Goal: Task Accomplishment & Management: Use online tool/utility

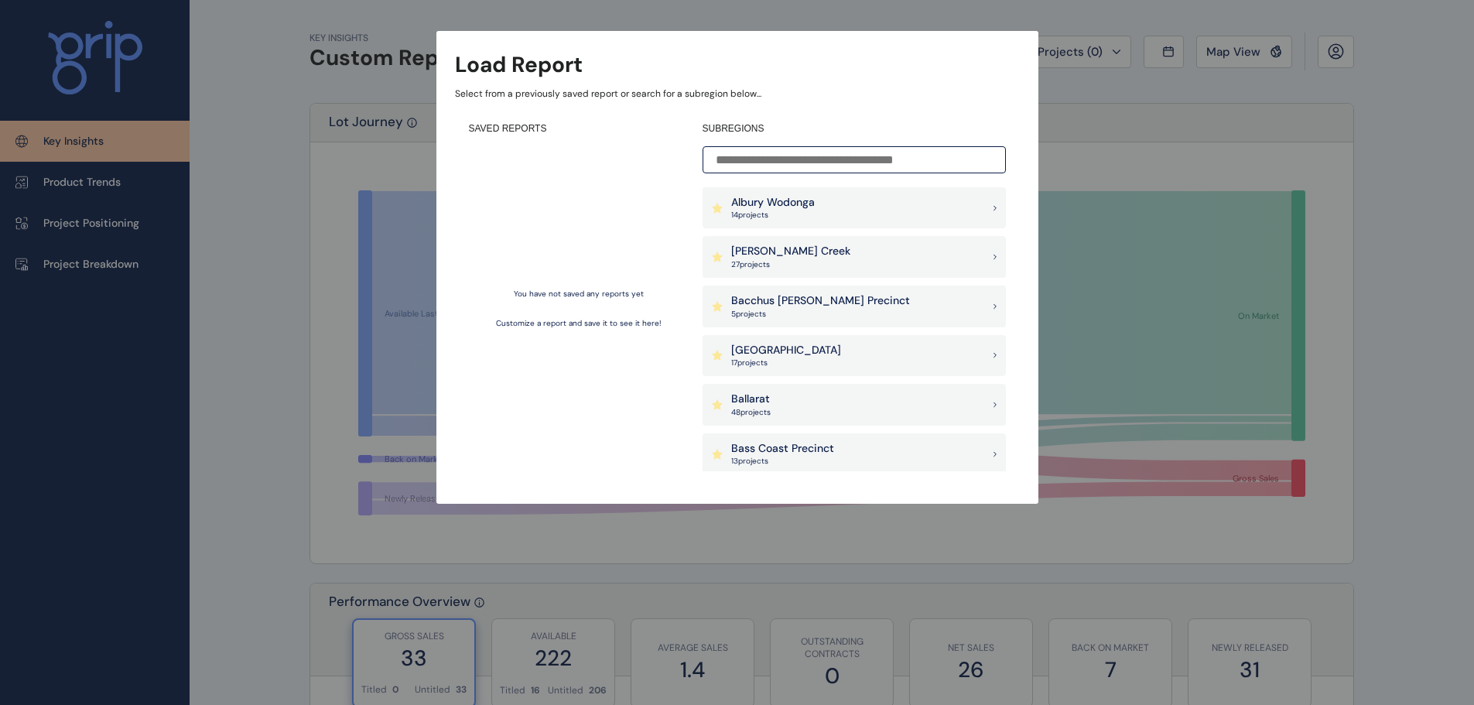
click at [1155, 135] on div "Load Report Select from a previously saved report or search for a subregion bel…" at bounding box center [737, 236] width 1474 height 473
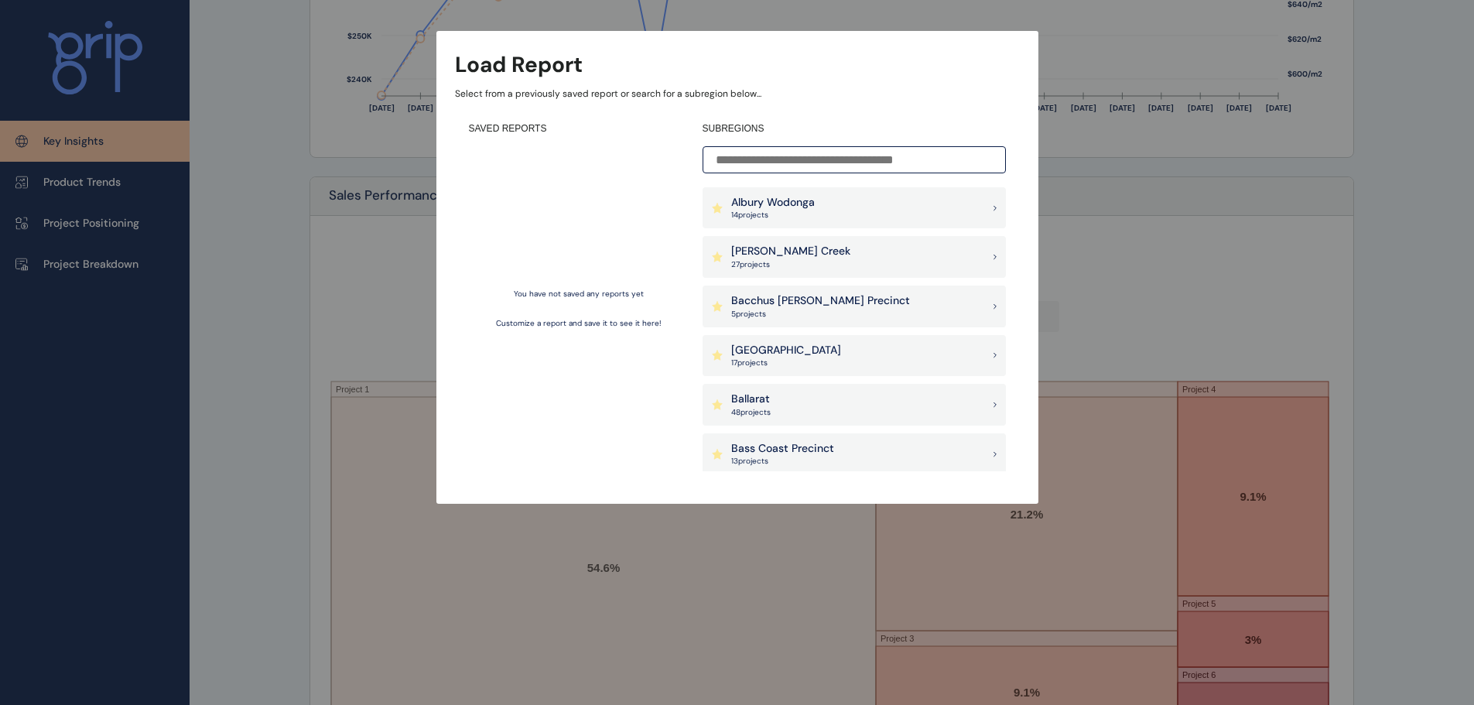
click at [826, 208] on div "Albury Wodonga 14 project s" at bounding box center [854, 208] width 303 height 42
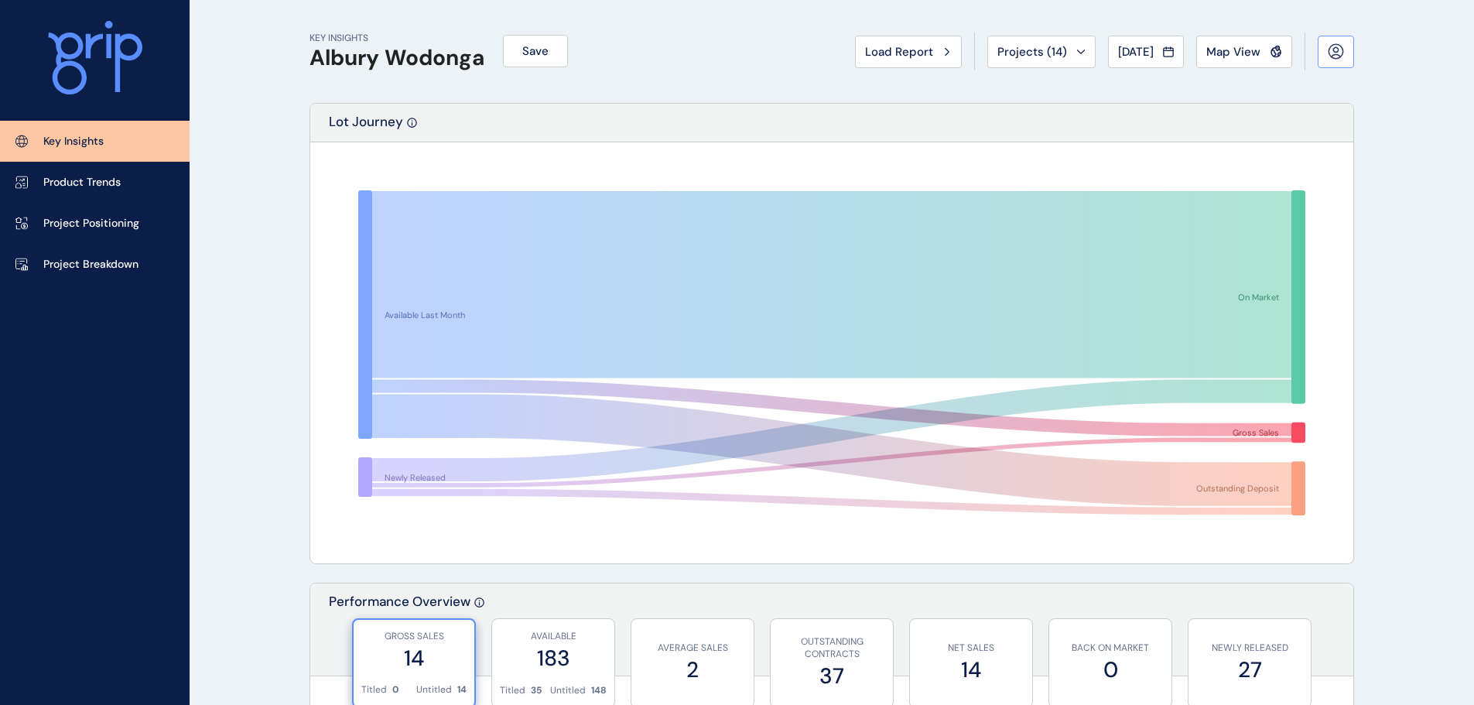
click at [1336, 63] on button at bounding box center [1336, 52] width 36 height 33
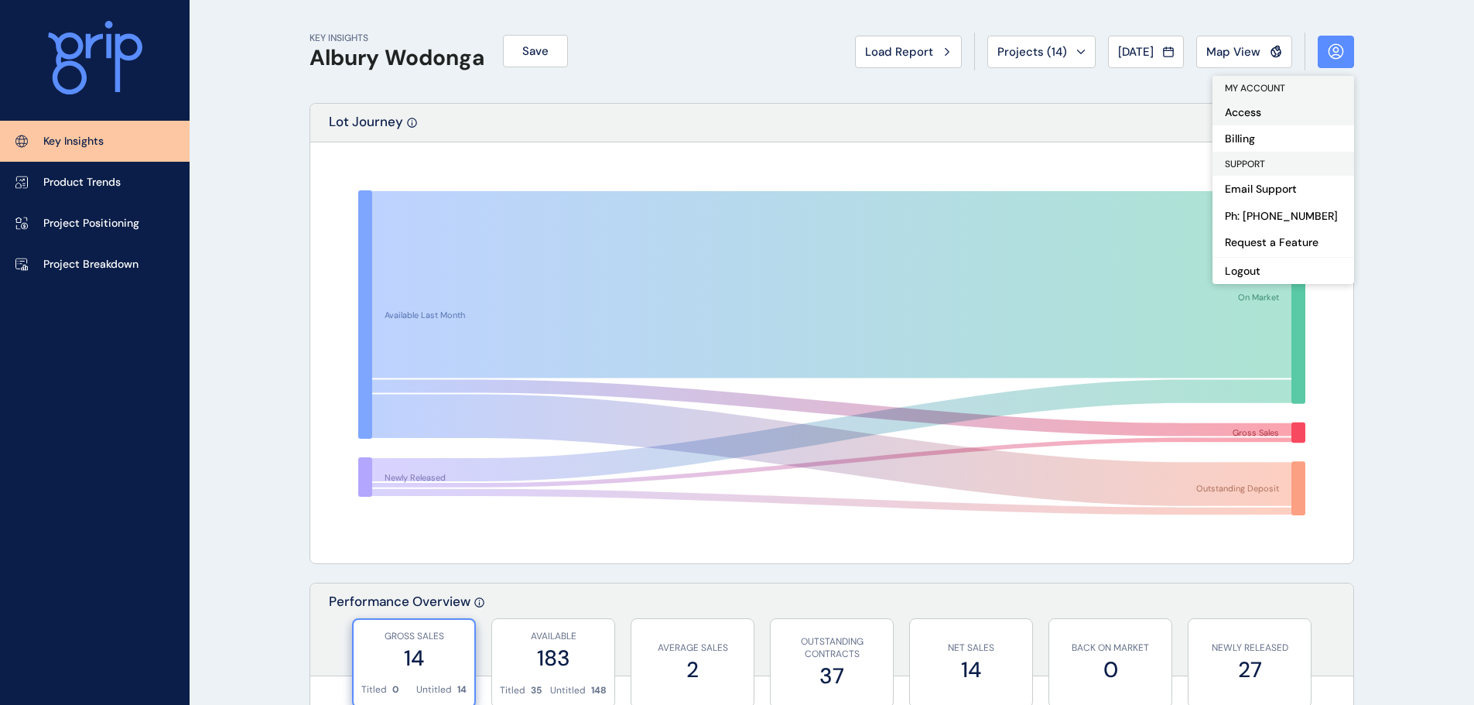
click at [1274, 109] on button "Access" at bounding box center [1284, 112] width 142 height 26
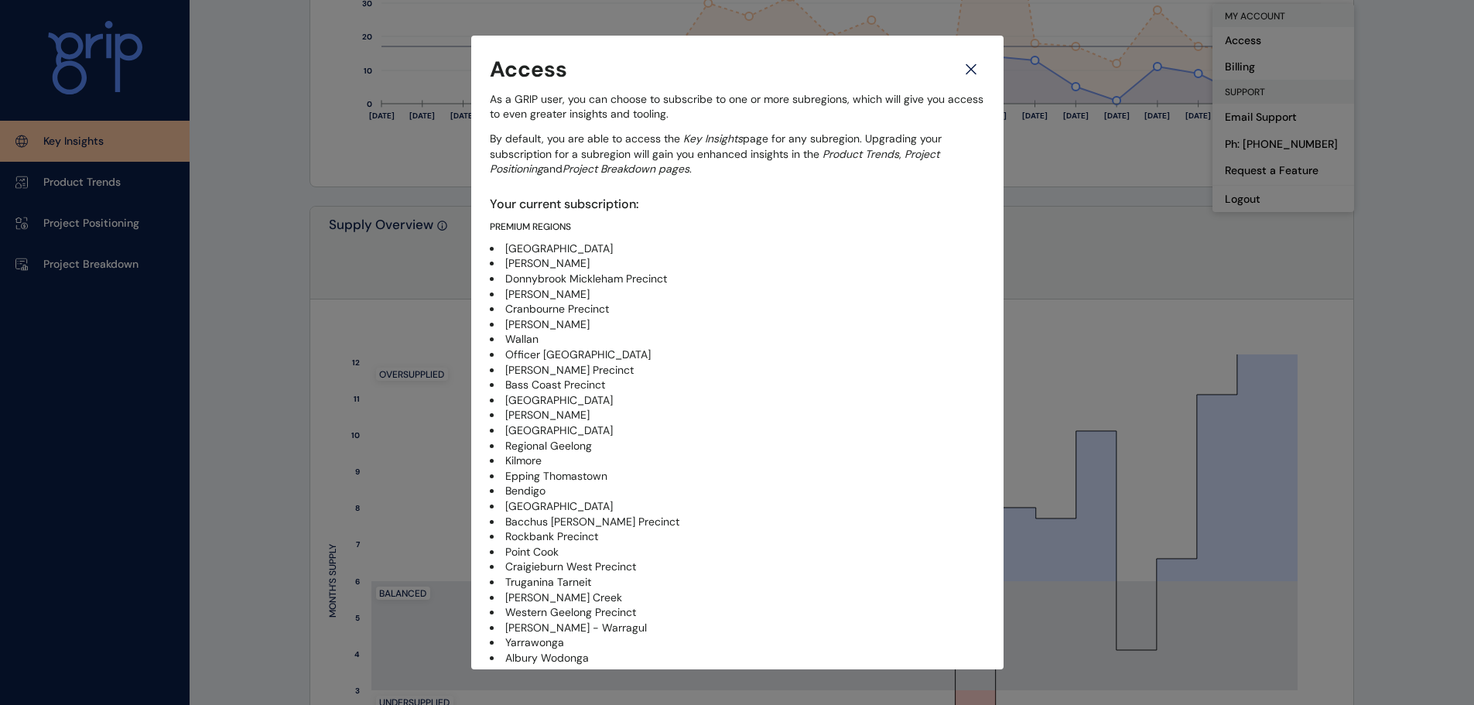
click at [843, 175] on p "By default, you are able to access the Key Insights page for any subregion. Upg…" at bounding box center [737, 155] width 495 height 46
click at [964, 73] on icon at bounding box center [971, 69] width 28 height 27
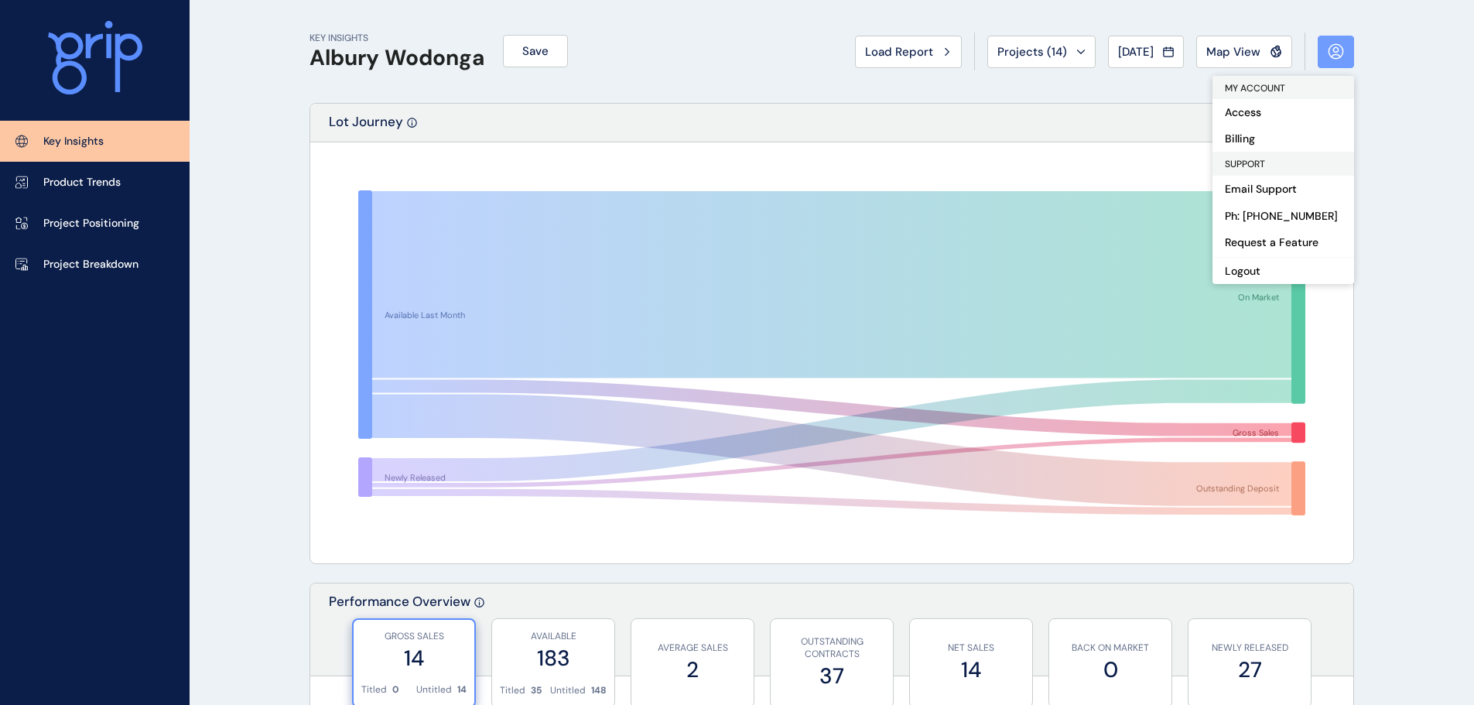
click at [1334, 53] on icon at bounding box center [1336, 51] width 16 height 16
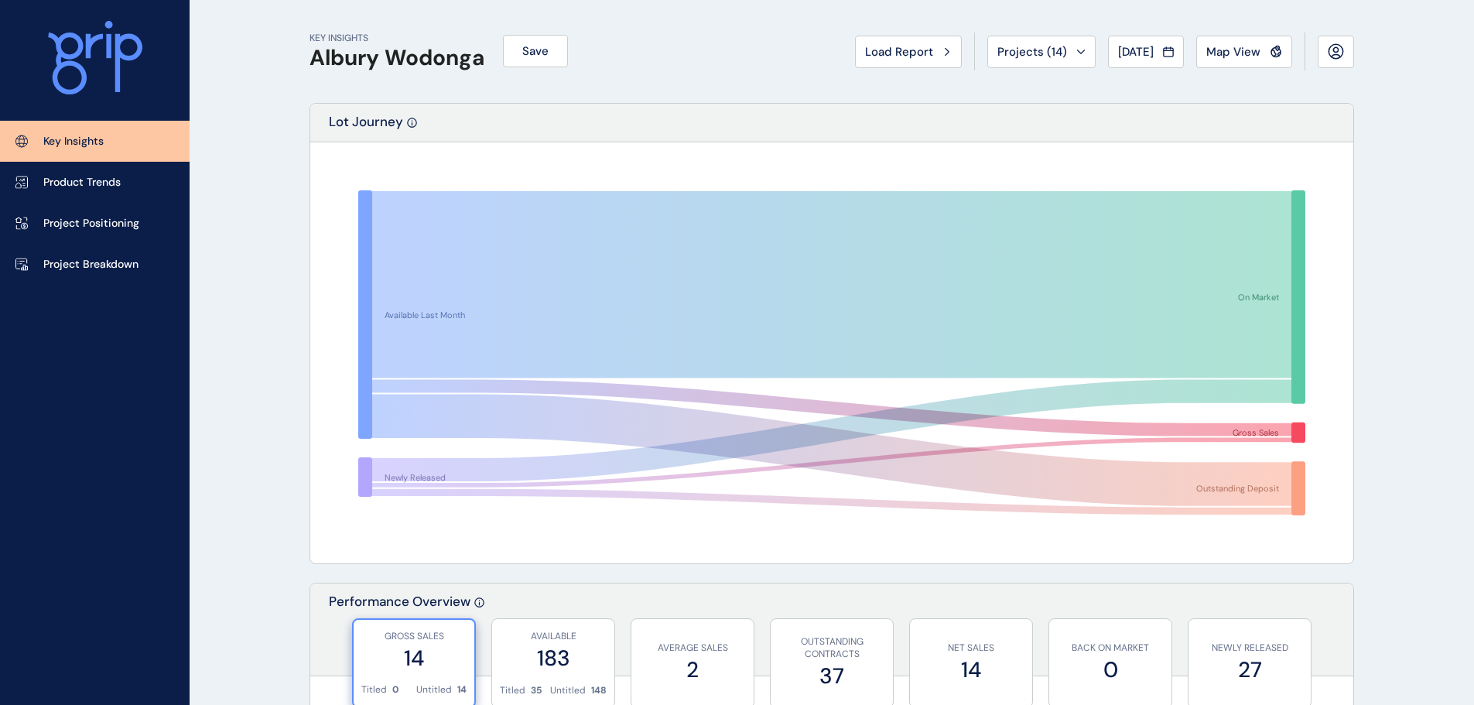
click at [1334, 53] on icon at bounding box center [1336, 51] width 16 height 16
click at [1340, 48] on icon at bounding box center [1336, 51] width 16 height 16
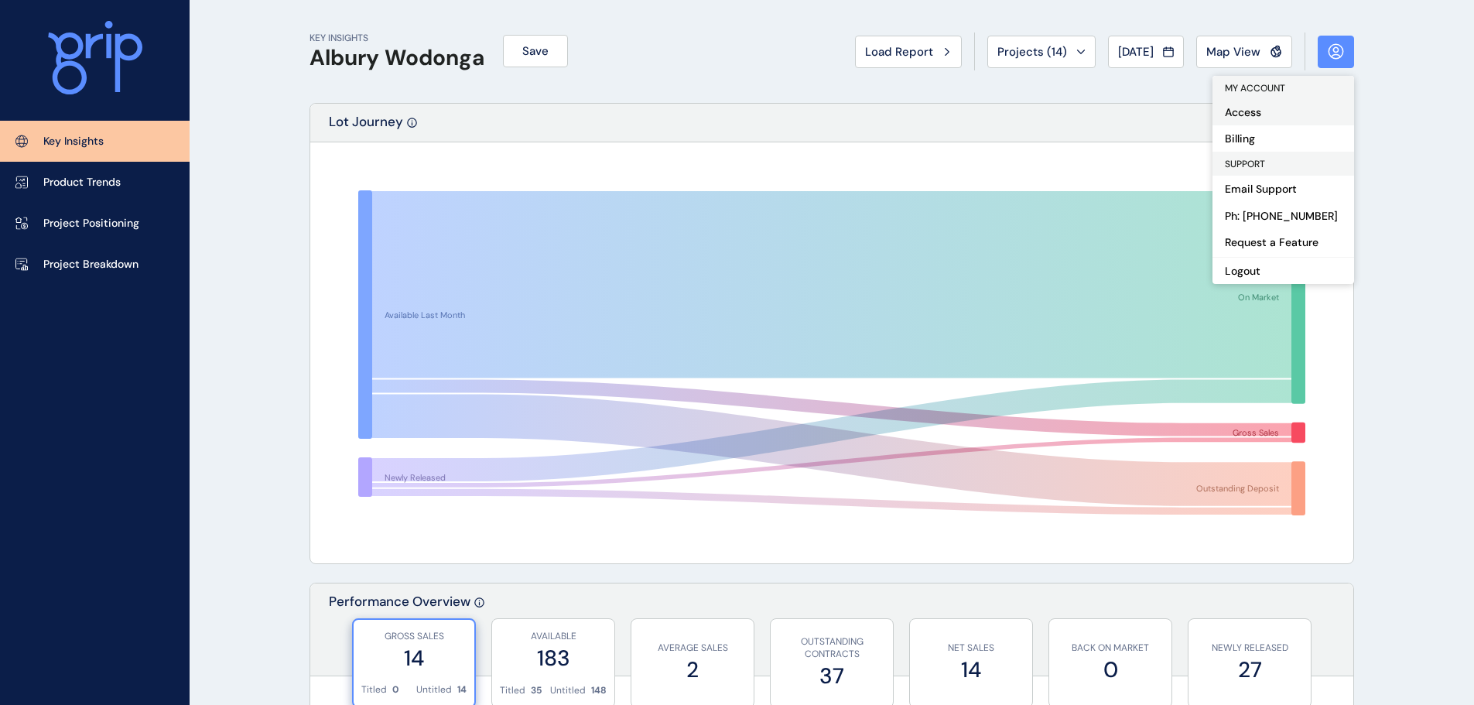
click at [1263, 113] on button "Access" at bounding box center [1284, 112] width 142 height 26
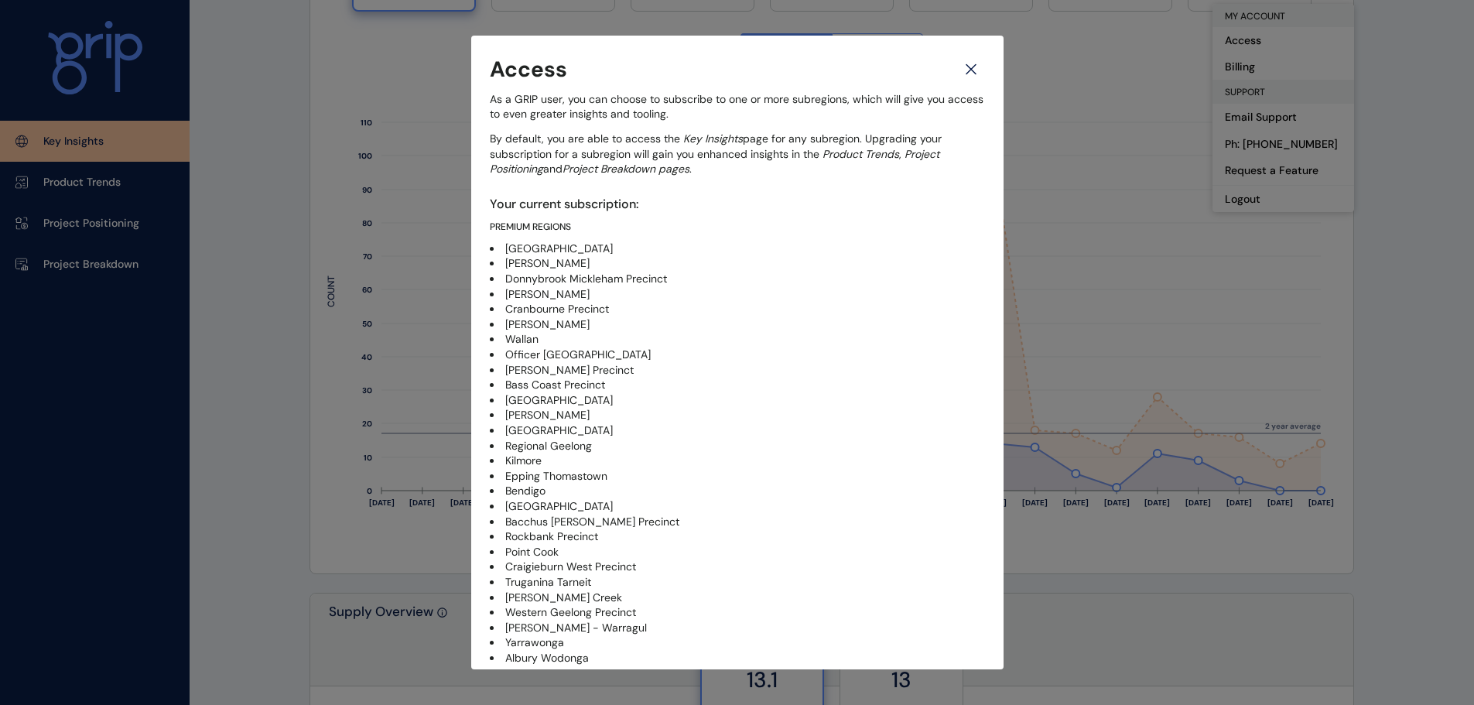
click at [960, 69] on icon at bounding box center [971, 69] width 28 height 27
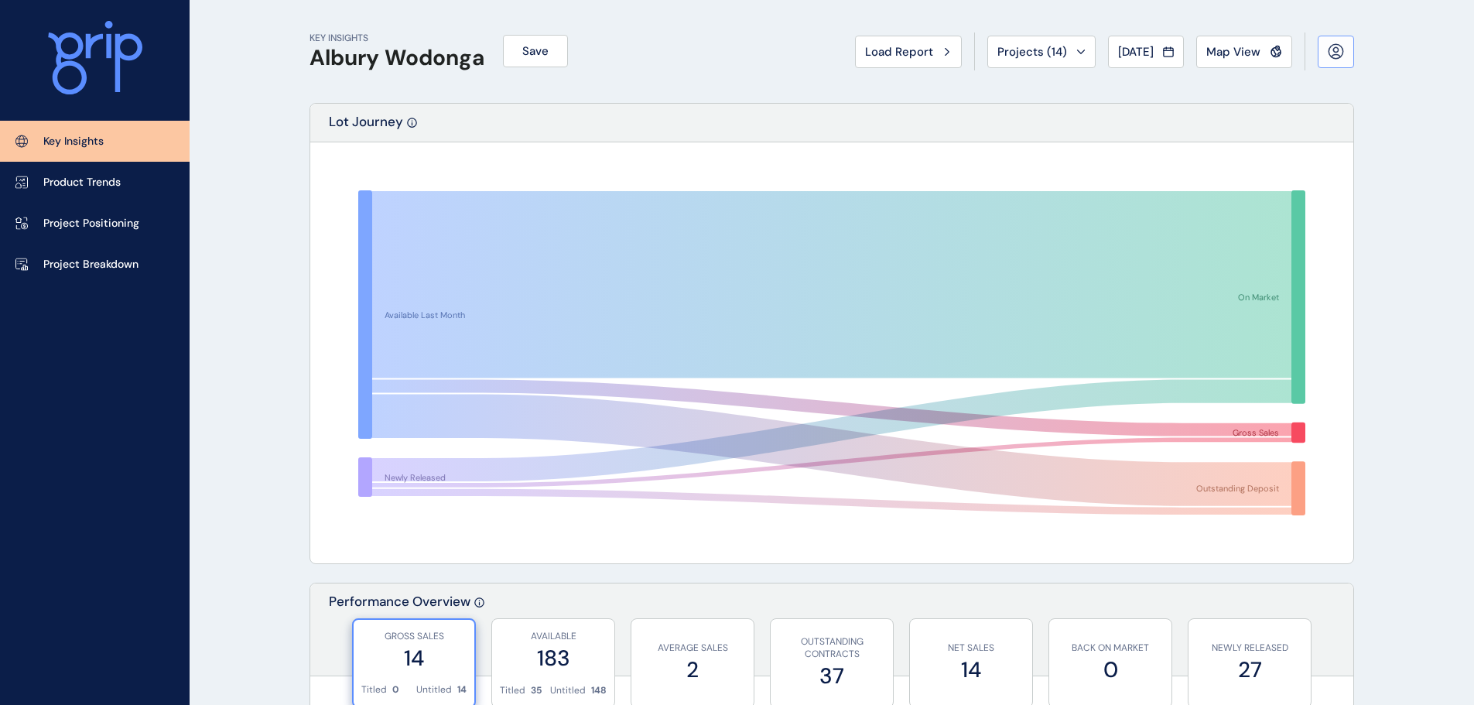
click at [1320, 49] on button at bounding box center [1336, 52] width 36 height 33
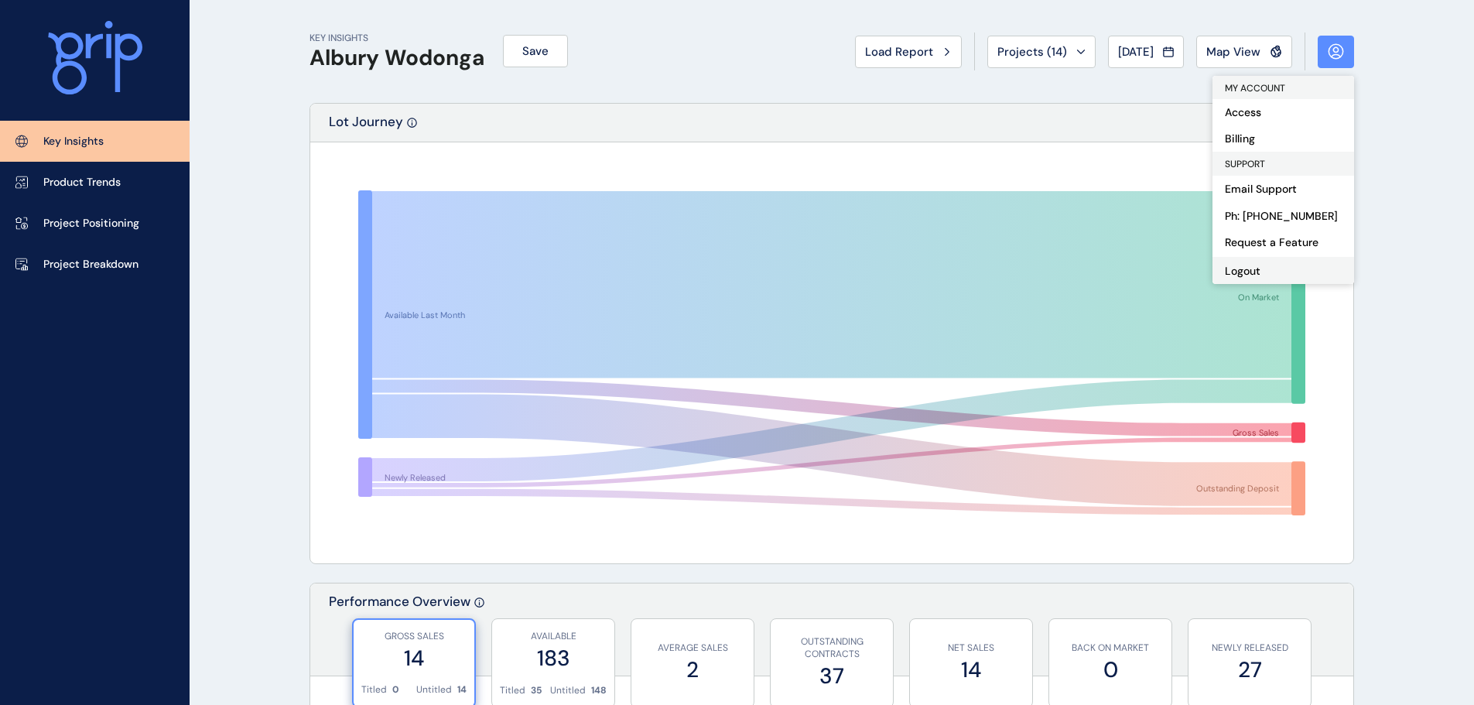
click at [1268, 273] on button "Logout" at bounding box center [1284, 270] width 142 height 27
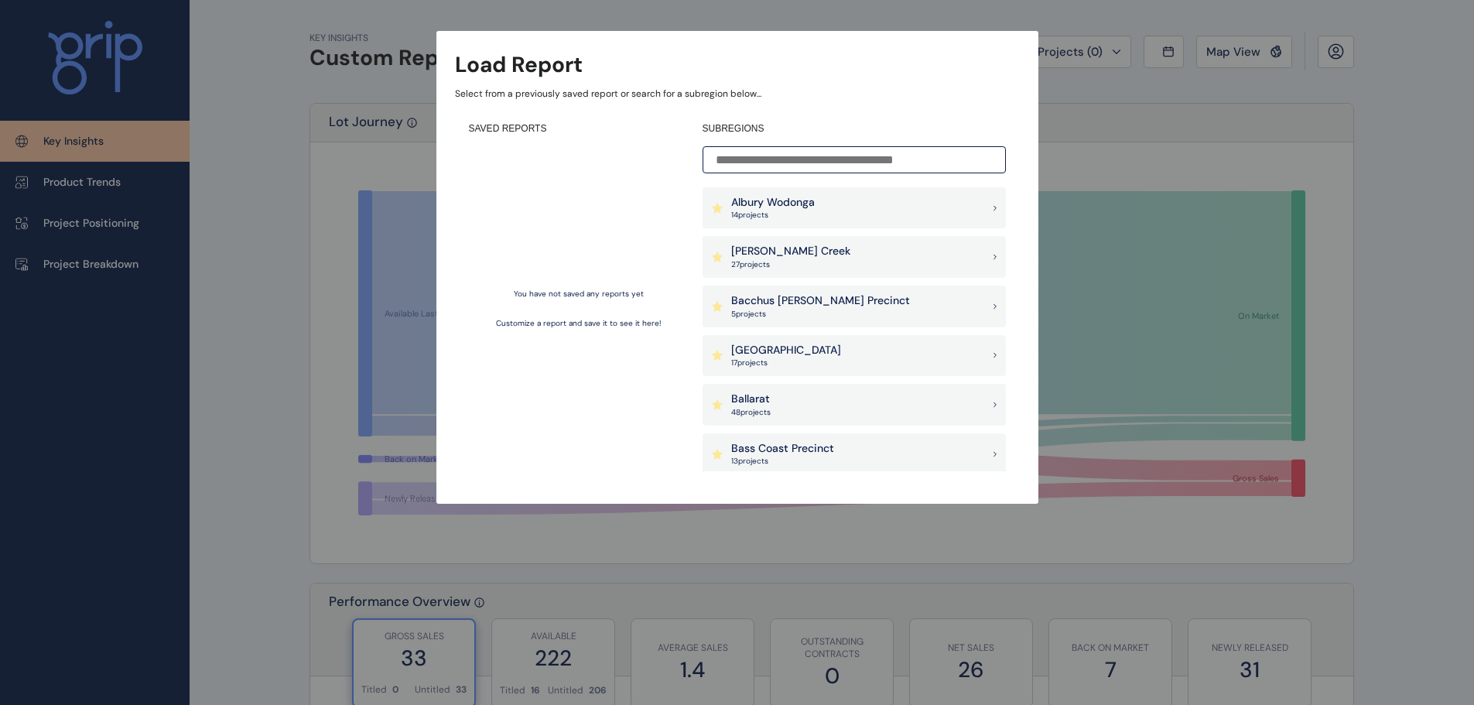
click at [316, 136] on div "Load Report Select from a previously saved report or search for a subregion bel…" at bounding box center [737, 236] width 1474 height 473
click at [1158, 327] on div "Load Report Select from a previously saved report or search for a subregion bel…" at bounding box center [737, 236] width 1474 height 473
click at [1090, 351] on div "Load Report Select from a previously saved report or search for a subregion bel…" at bounding box center [737, 236] width 1474 height 473
click at [1024, 36] on div "Load Report Select from a previously saved report or search for a subregion bel…" at bounding box center [737, 267] width 602 height 473
click at [465, 457] on div "SAVED REPORTS You have not saved any reports yet Customize a report and save it…" at bounding box center [737, 296] width 565 height 377
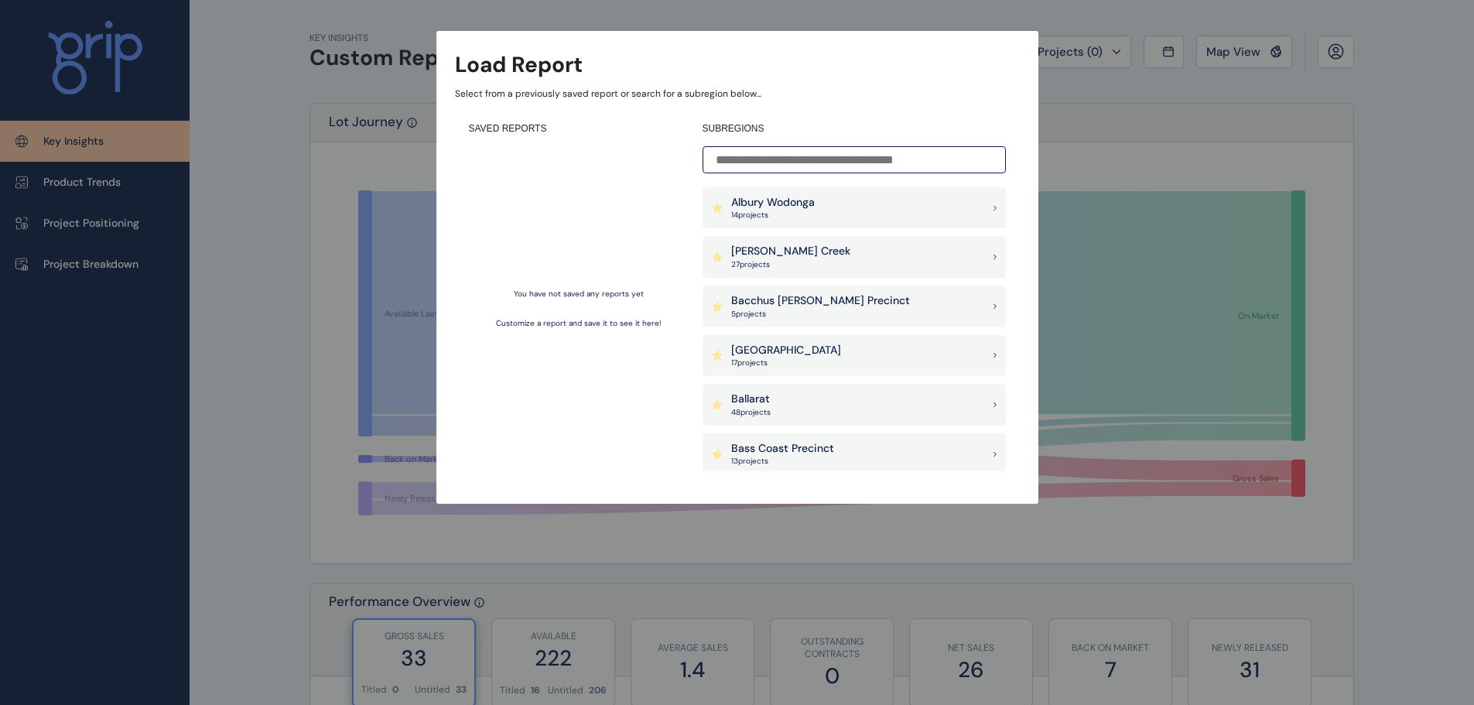
drag, startPoint x: 358, startPoint y: 456, endPoint x: 419, endPoint y: 443, distance: 63.1
click at [360, 457] on div "Load Report Select from a previously saved report or search for a subregion bel…" at bounding box center [737, 236] width 1474 height 473
click at [760, 273] on div "[PERSON_NAME] Creek 27 project s" at bounding box center [854, 257] width 303 height 42
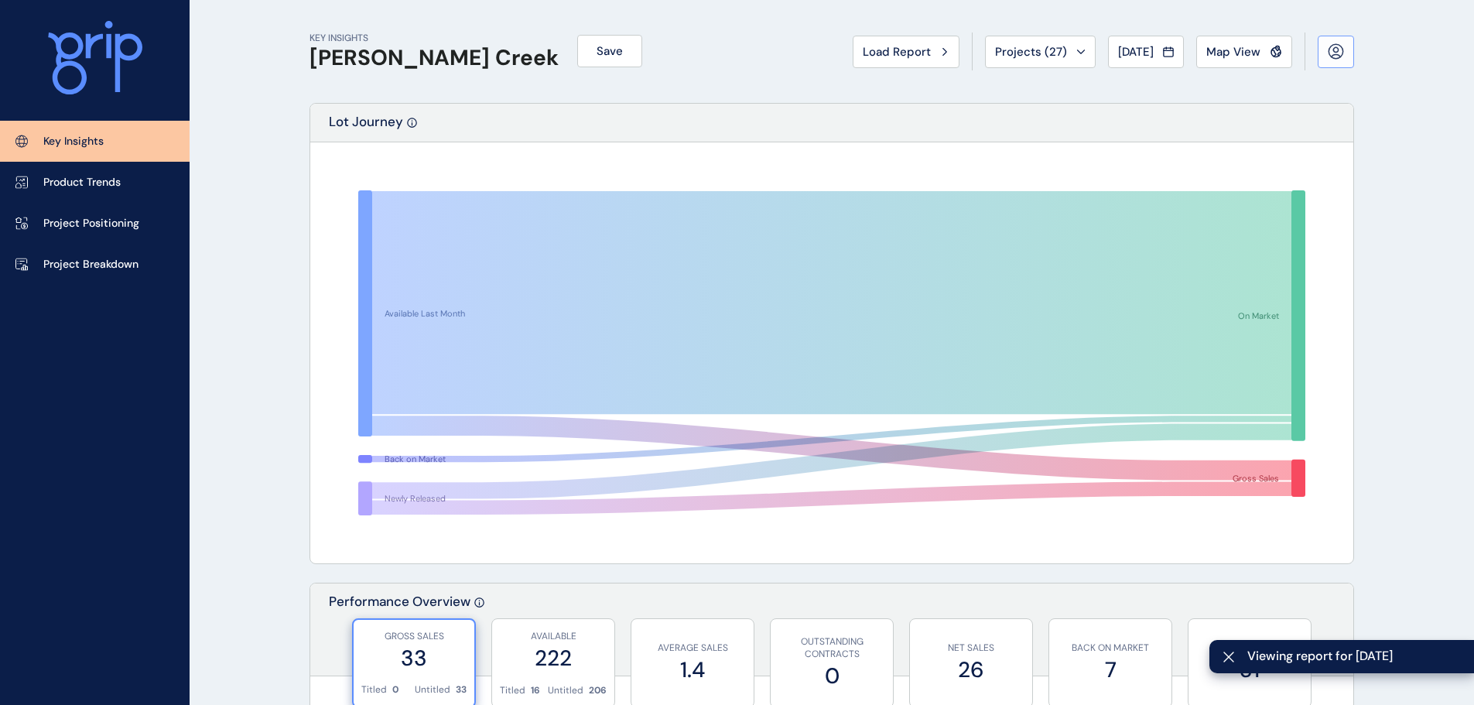
click at [1340, 57] on icon at bounding box center [1336, 51] width 14 height 14
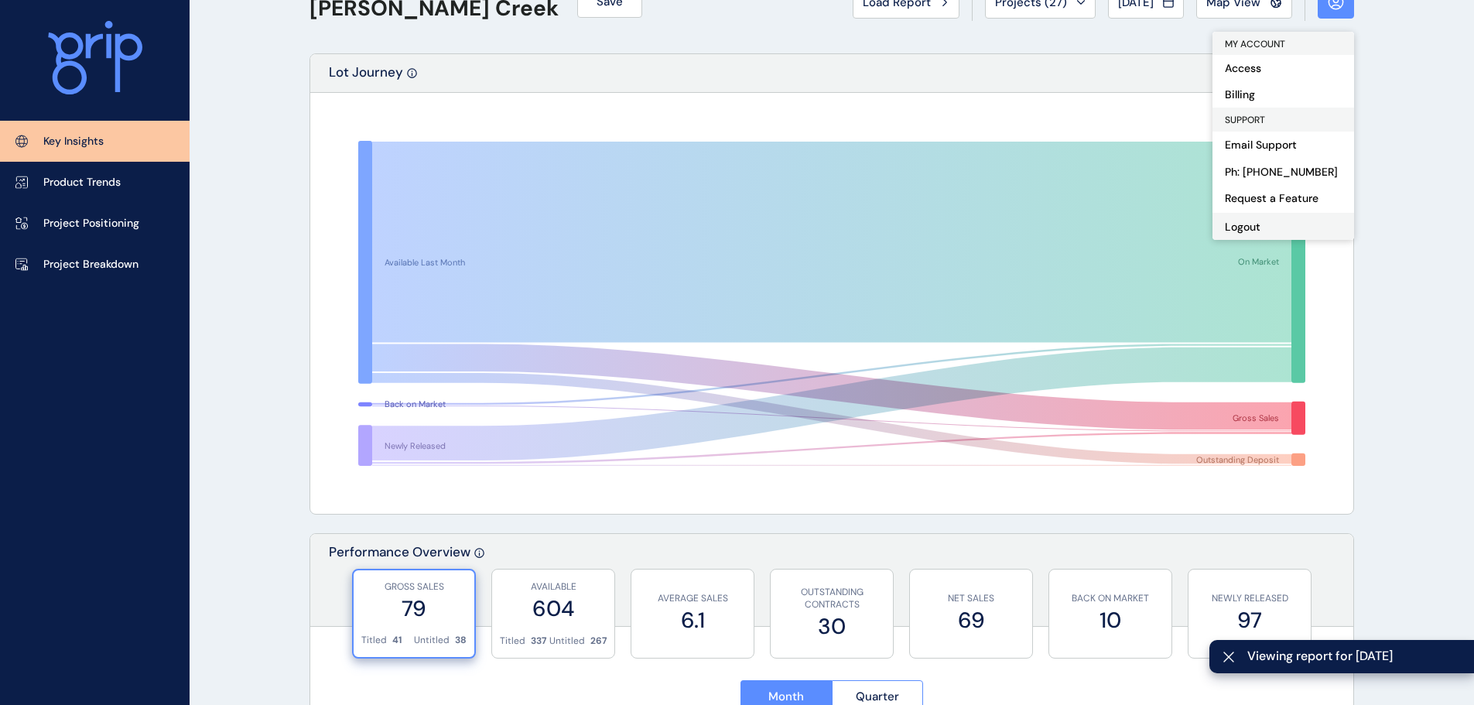
scroll to position [77, 0]
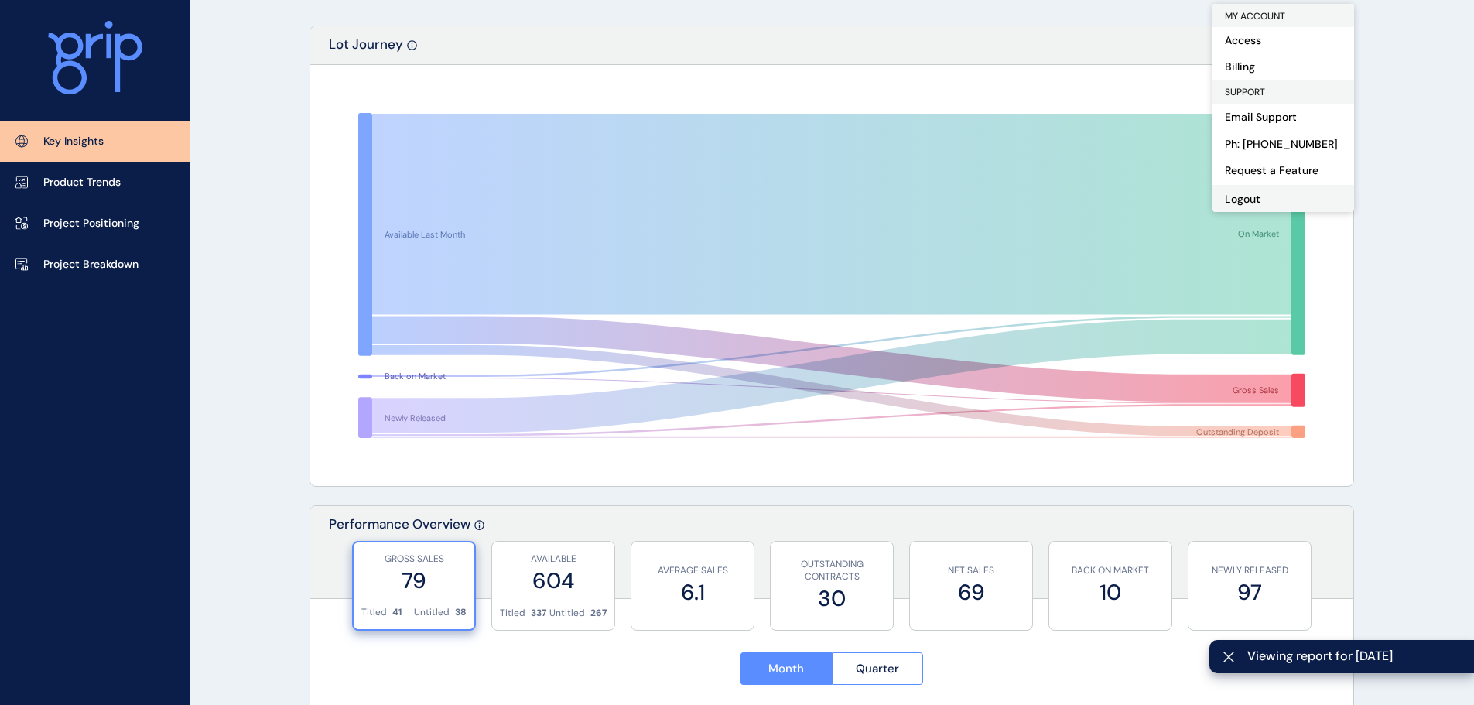
click at [1303, 197] on button "Logout" at bounding box center [1284, 198] width 142 height 27
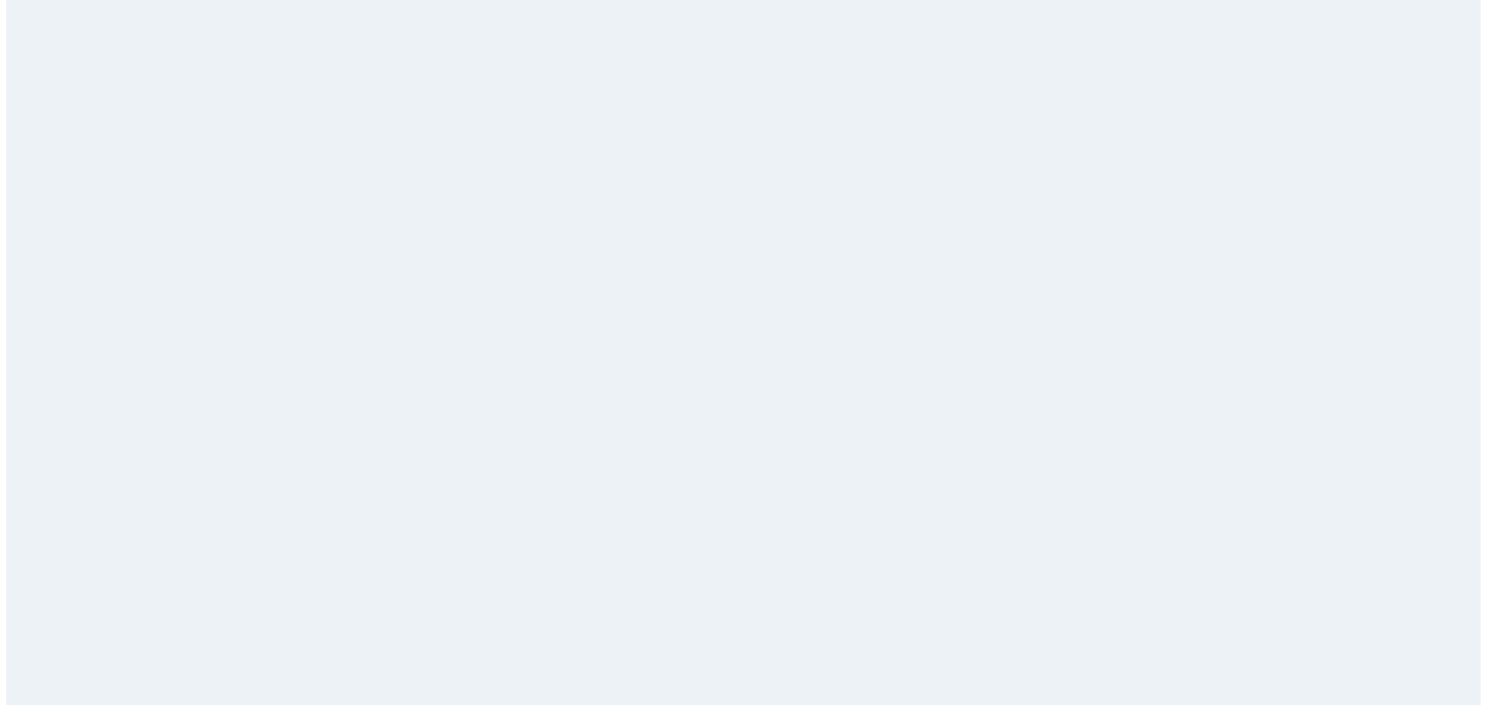
scroll to position [0, 0]
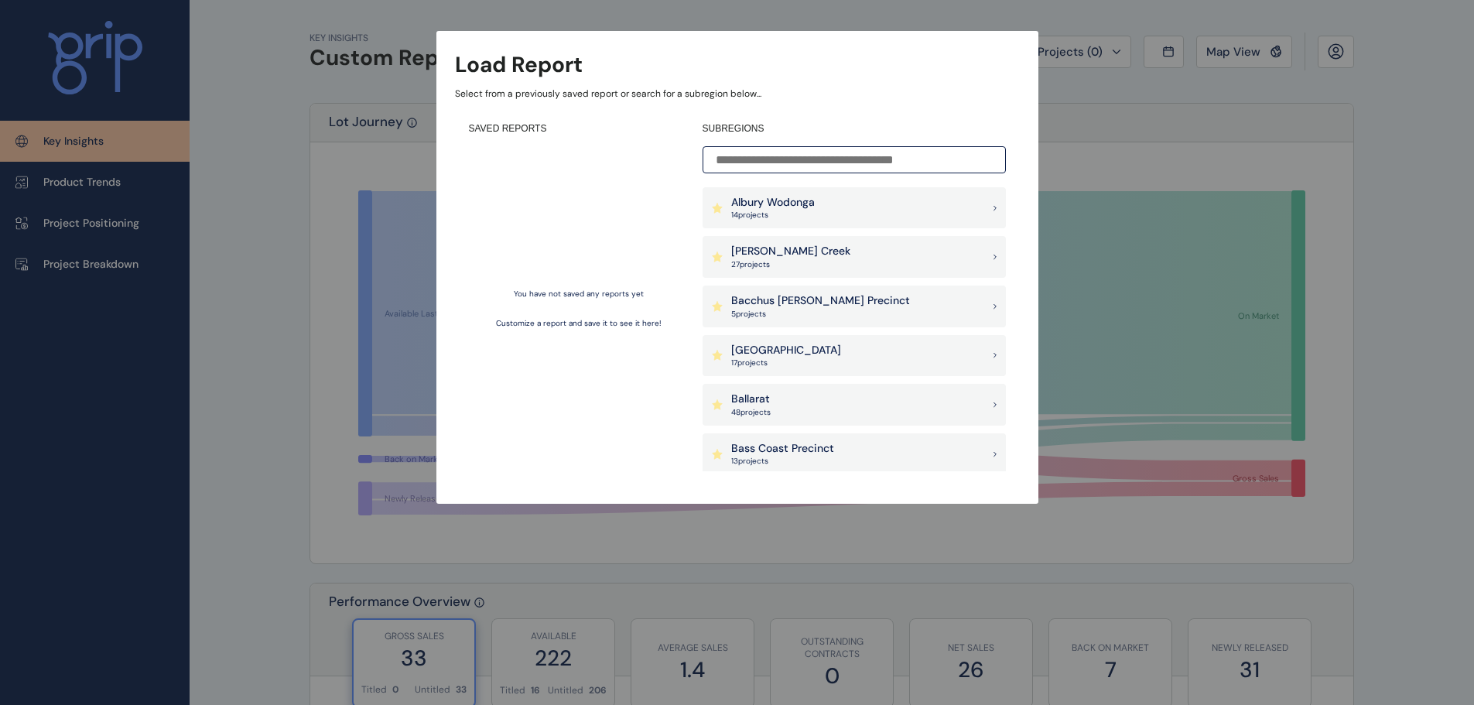
click at [1376, 274] on div "Load Report Select from a previously saved report or search for a subregion bel…" at bounding box center [737, 236] width 1474 height 473
click at [1275, 141] on div "Load Report Select from a previously saved report or search for a subregion bel…" at bounding box center [737, 236] width 1474 height 473
click at [832, 73] on div "Load Report" at bounding box center [737, 65] width 565 height 30
click at [871, 20] on div "Load Report Select from a previously saved report or search for a subregion bel…" at bounding box center [737, 236] width 1474 height 473
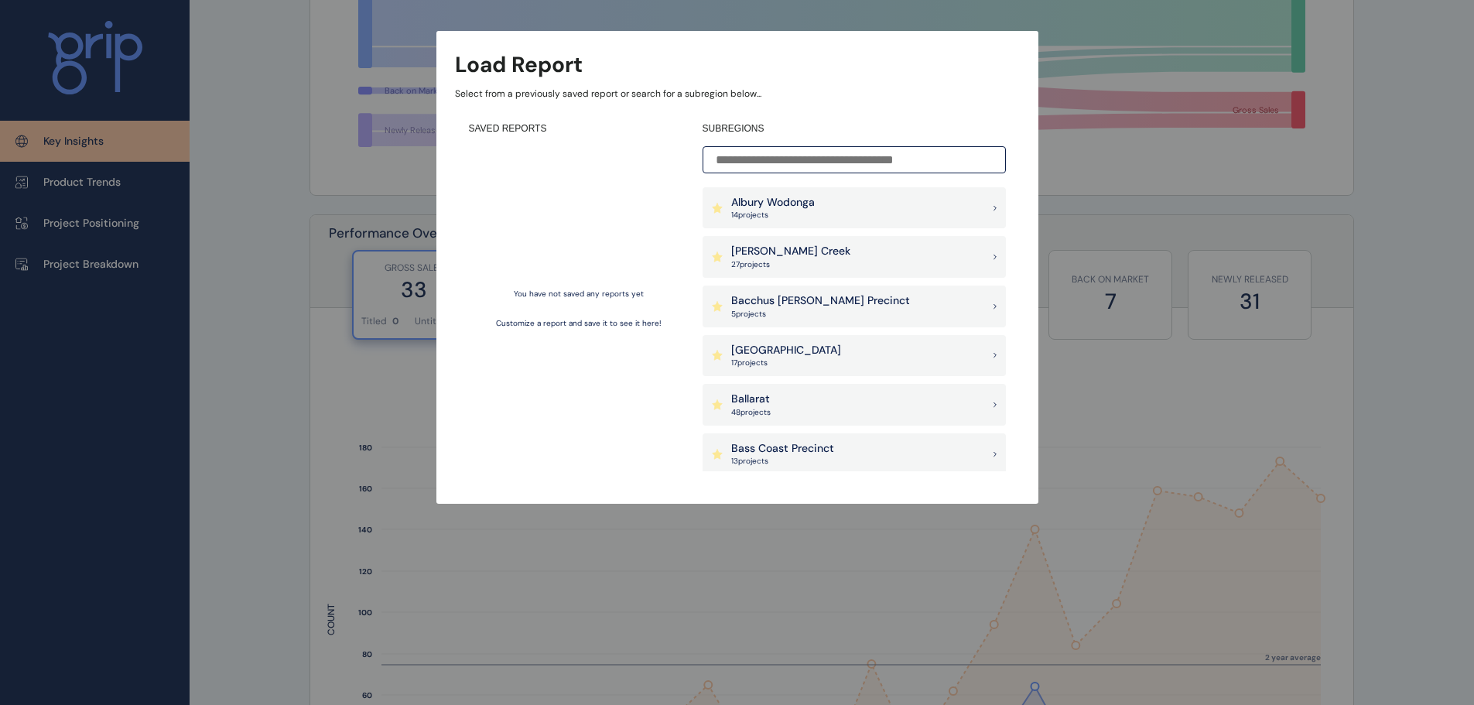
scroll to position [464, 0]
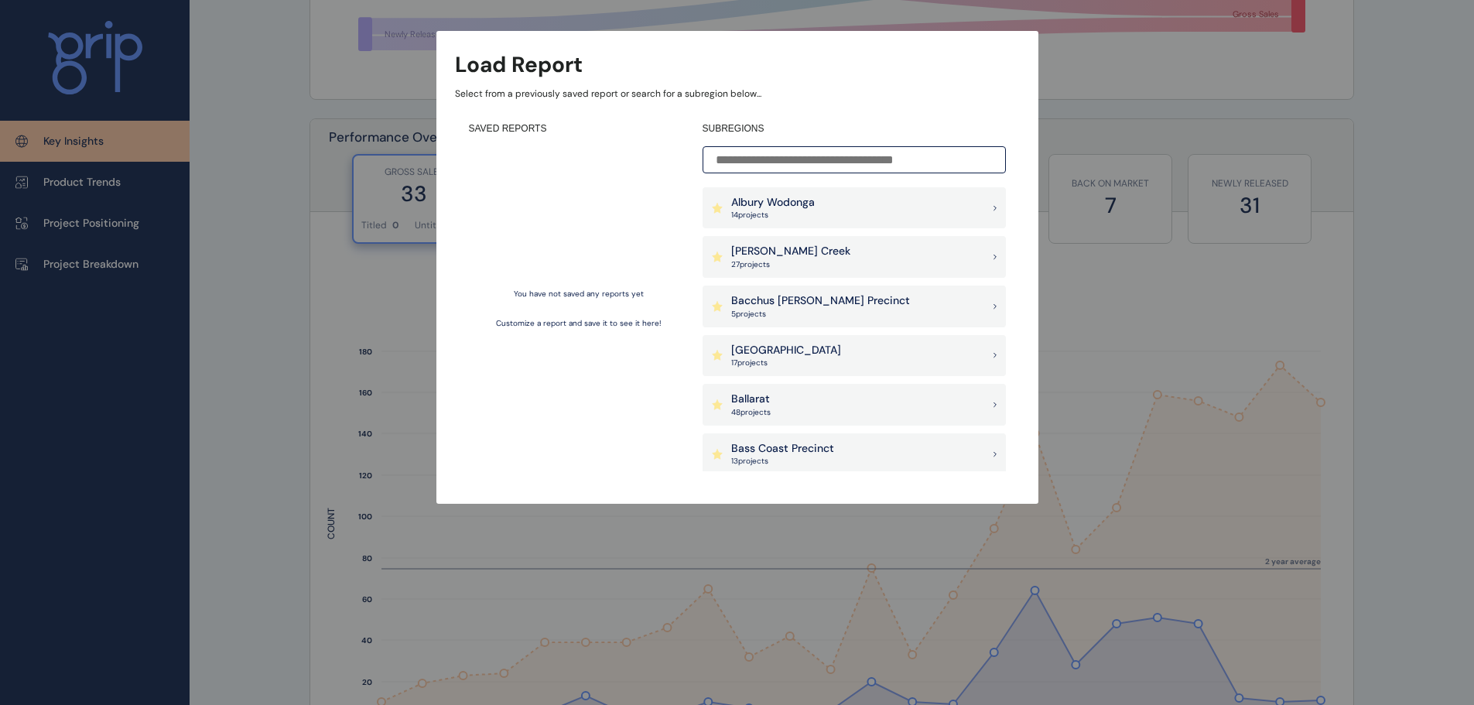
drag, startPoint x: 836, startPoint y: 269, endPoint x: 854, endPoint y: 270, distance: 18.6
click at [836, 270] on div "[PERSON_NAME] Creek 27 project s" at bounding box center [854, 257] width 303 height 42
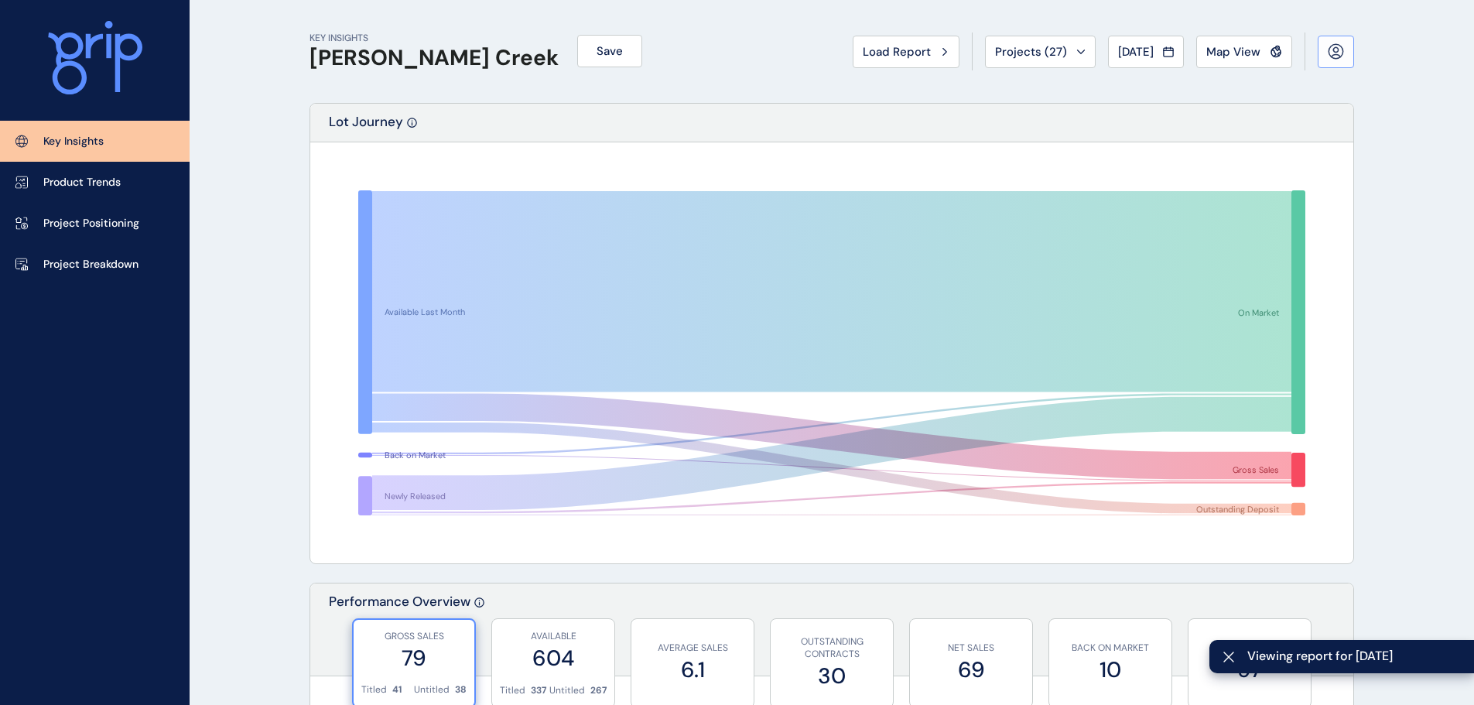
click at [1337, 63] on button at bounding box center [1336, 52] width 36 height 33
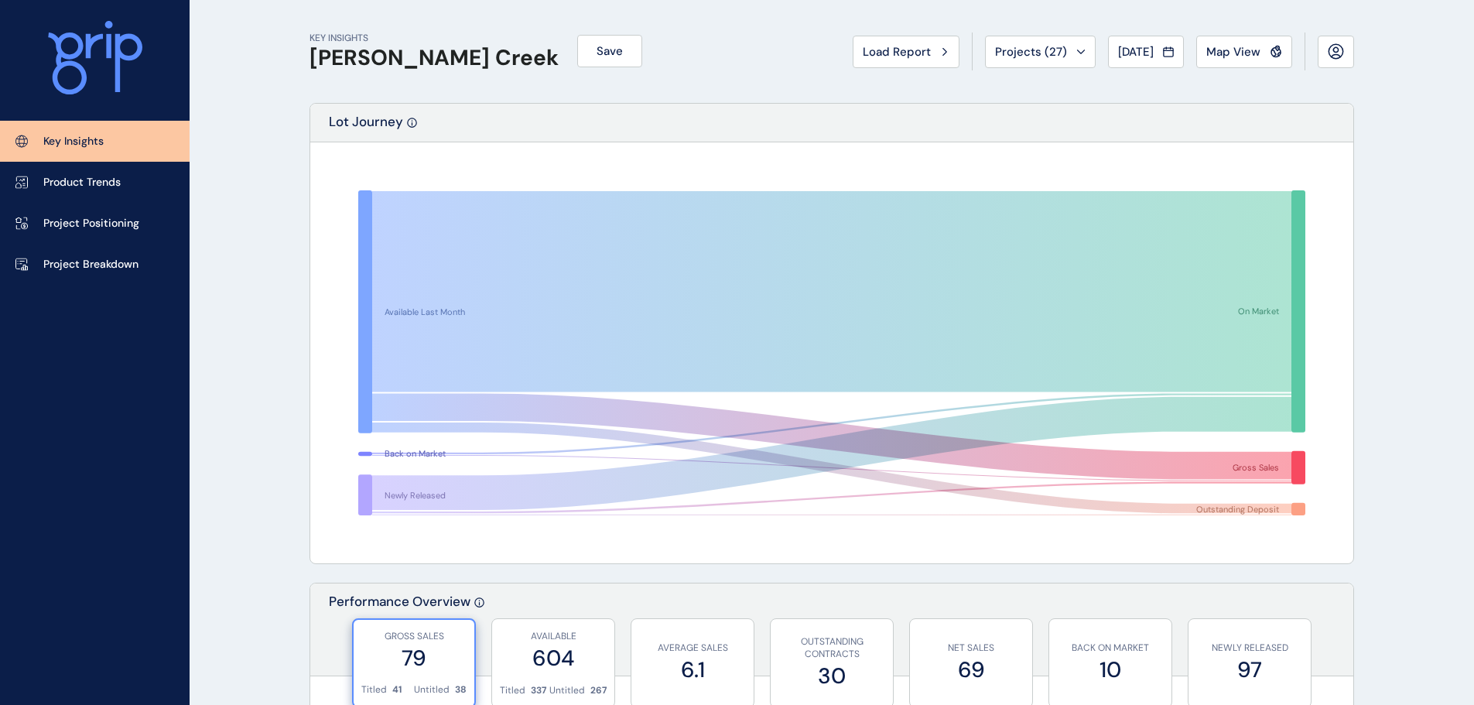
click at [1095, 67] on div "Load Report Projects ( 27 ) [DATE] 2025 < > Jan No report is available for this…" at bounding box center [1104, 52] width 502 height 38
click at [1057, 64] on button "Projects ( 27 )" at bounding box center [1040, 52] width 111 height 33
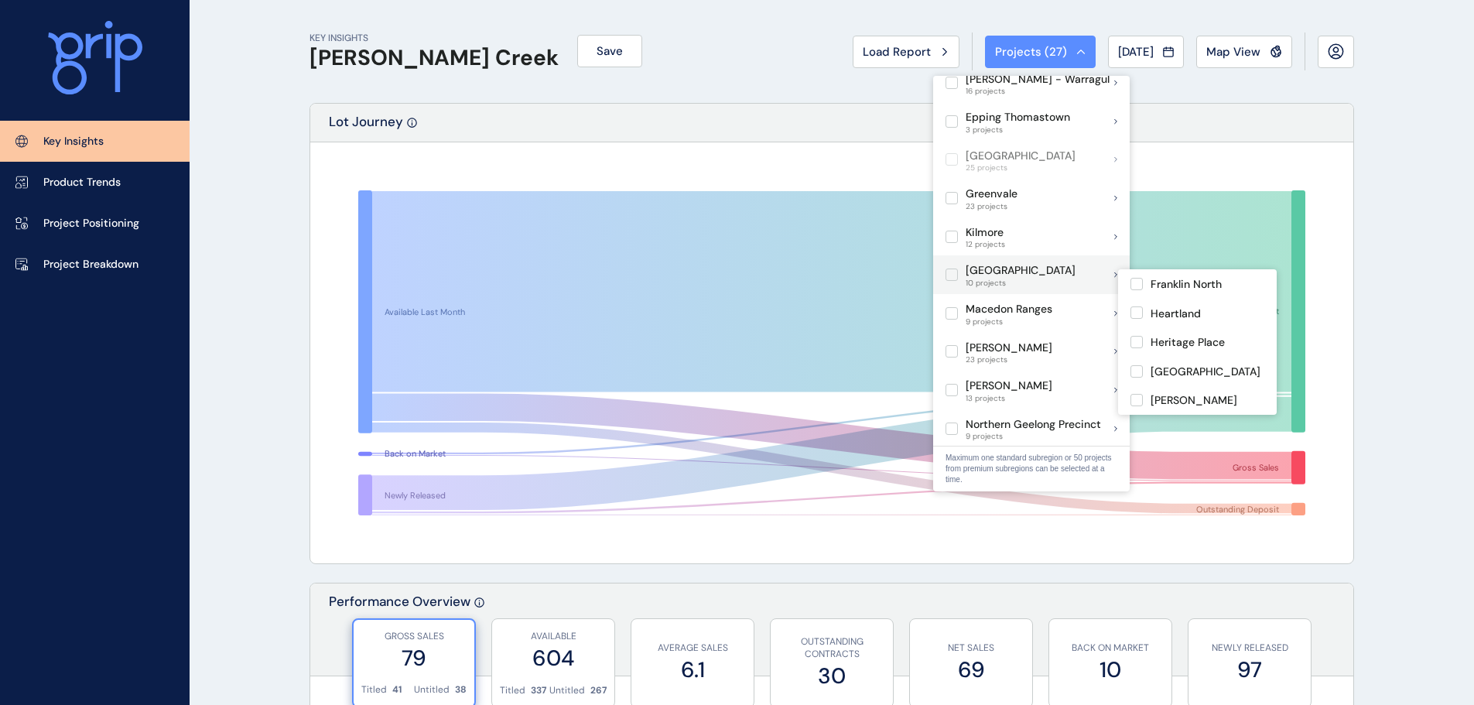
scroll to position [542, 0]
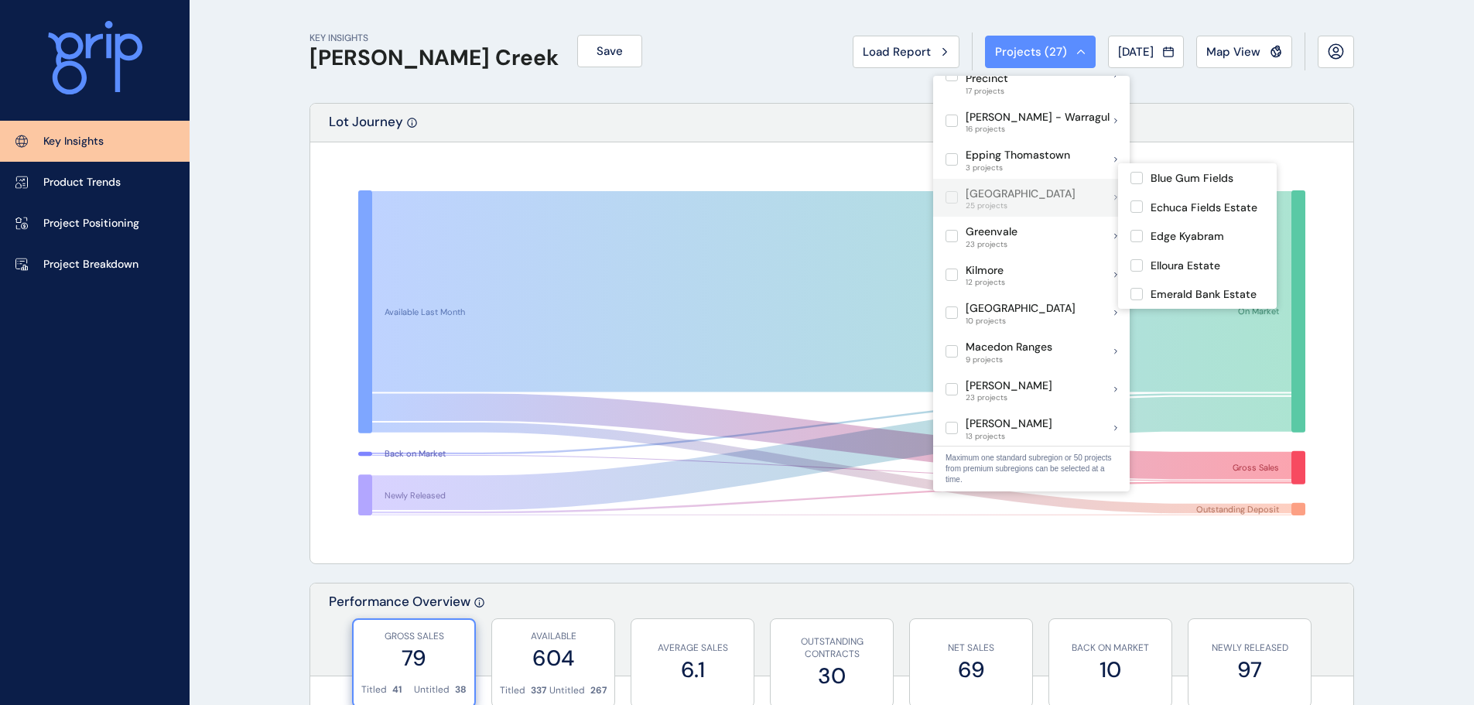
click at [952, 191] on label at bounding box center [952, 197] width 12 height 12
click at [1142, 211] on label at bounding box center [1137, 206] width 12 height 12
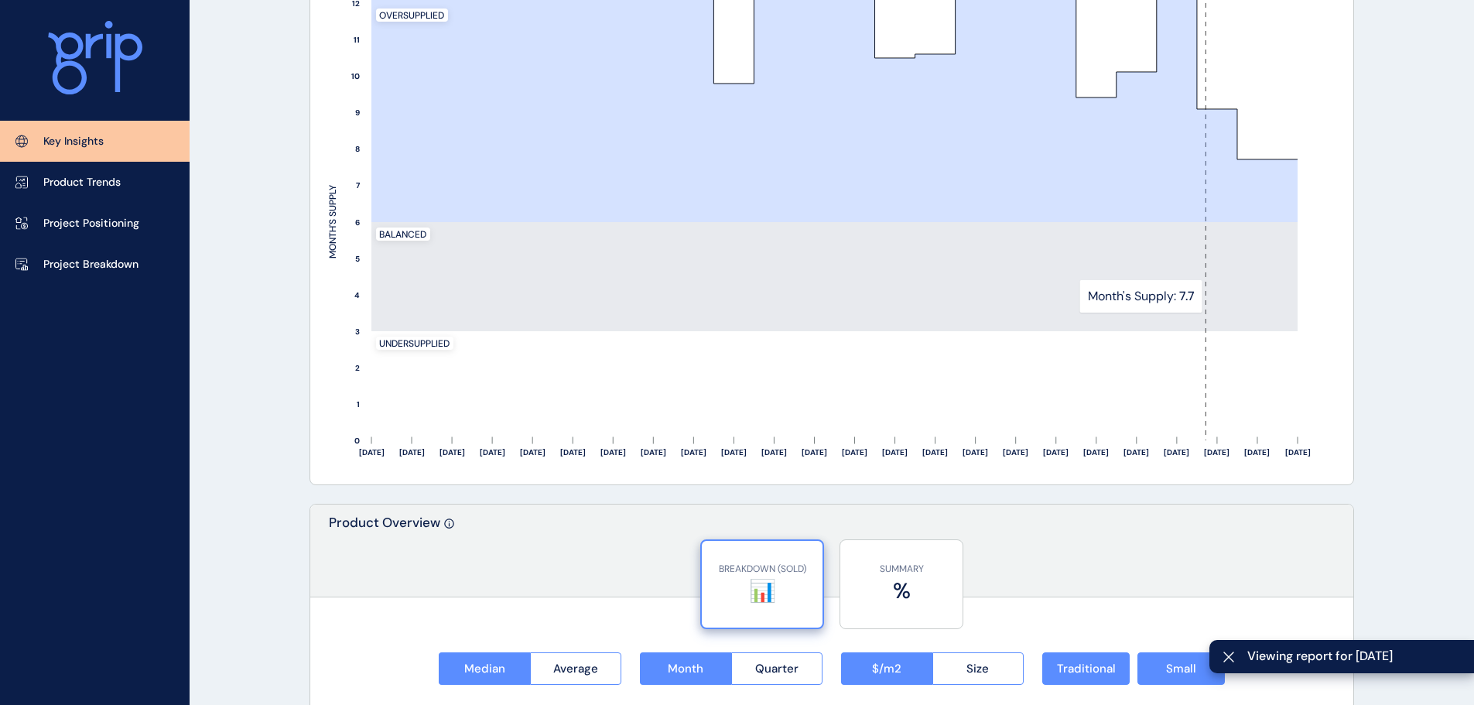
scroll to position [1470, 0]
